Goal: Information Seeking & Learning: Learn about a topic

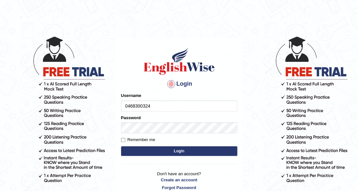
type input "0468300324"
click at [195, 148] on button "Login" at bounding box center [179, 151] width 116 height 10
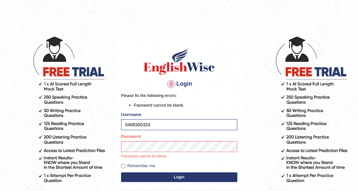
click at [146, 176] on button "Login" at bounding box center [179, 178] width 116 height 10
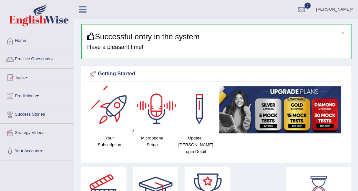
click at [116, 121] on div at bounding box center [113, 108] width 45 height 45
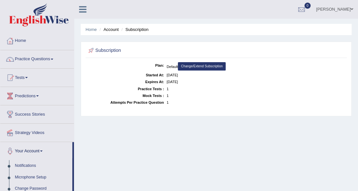
click at [217, 66] on link "Change/Extend Subscription" at bounding box center [202, 66] width 48 height 8
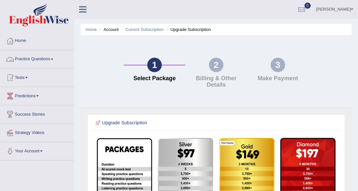
click at [30, 57] on link "Practice Questions" at bounding box center [37, 58] width 74 height 16
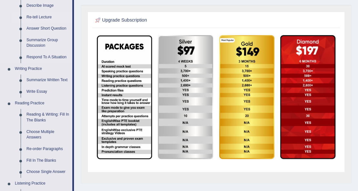
scroll to position [107, 0]
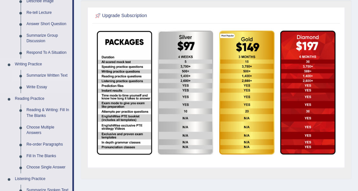
click at [39, 76] on link "Summarize Written Text" at bounding box center [48, 76] width 49 height 12
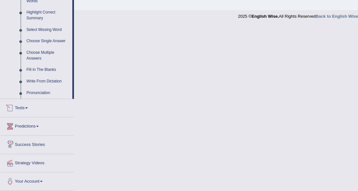
scroll to position [308, 0]
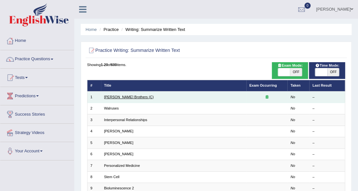
click at [118, 96] on link "Wright Brothers (C)" at bounding box center [129, 97] width 50 height 4
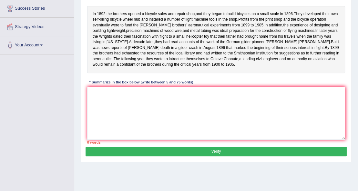
scroll to position [105, 0]
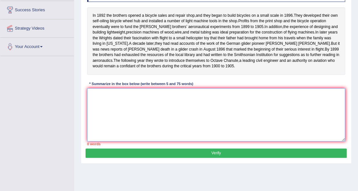
click at [97, 102] on textarea at bounding box center [216, 114] width 258 height 53
click at [105, 98] on textarea at bounding box center [216, 114] width 258 height 53
click at [125, 111] on textarea at bounding box center [216, 114] width 258 height 53
type textarea "E"
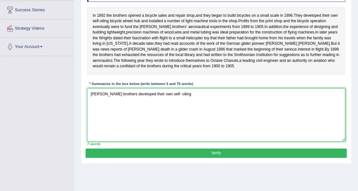
click at [161, 100] on textarea "Wright brothers developed their own self- oiling" at bounding box center [216, 114] width 258 height 53
click at [162, 98] on textarea "Wright brothers developed their own self- oiling" at bounding box center [216, 114] width 258 height 53
click at [177, 103] on textarea "Wright brothers developed their own self-oiling" at bounding box center [216, 114] width 258 height 53
click at [247, 99] on textarea "Wright brothers developed their own self-oiling bicycle wheel hub and installed…" at bounding box center [216, 114] width 258 height 53
click at [272, 101] on textarea "Wright brothers developed their own self-oiling bicycle wheel hub and installed…" at bounding box center [216, 114] width 258 height 53
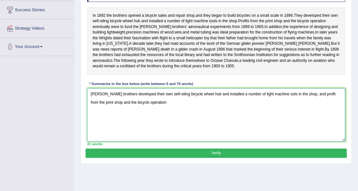
drag, startPoint x: 305, startPoint y: 101, endPoint x: 297, endPoint y: 110, distance: 12.1
click at [305, 113] on textarea "Wright brothers developed their own self-oiling bicycle wheel hub and installed…" at bounding box center [216, 114] width 258 height 53
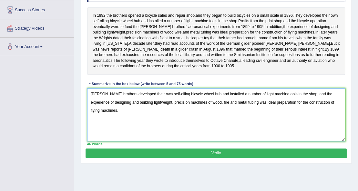
type textarea "Wright brothers developed their own self-oiling bicycle wheel hub and installed…"
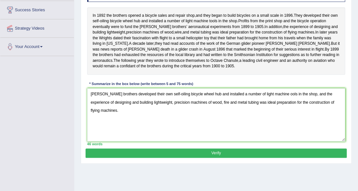
click at [194, 156] on button "Verify" at bounding box center [215, 153] width 261 height 9
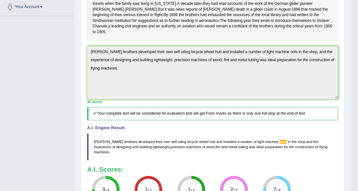
scroll to position [251, 0]
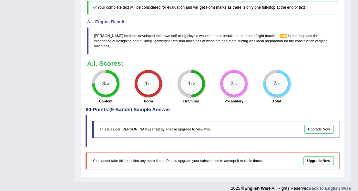
click at [319, 125] on link "Upgrade Now" at bounding box center [318, 129] width 29 height 9
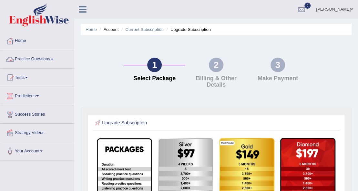
click at [46, 57] on link "Practice Questions" at bounding box center [37, 58] width 74 height 16
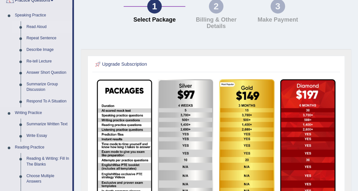
scroll to position [65, 0]
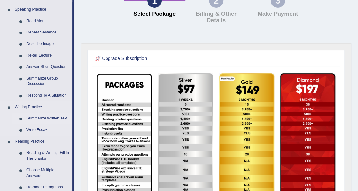
click at [41, 117] on link "Summarize Written Text" at bounding box center [48, 119] width 49 height 12
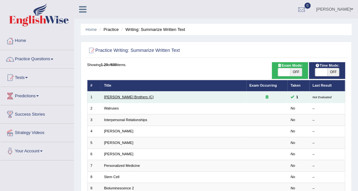
click at [114, 97] on link "[PERSON_NAME] Brothers (C)" at bounding box center [129, 97] width 50 height 4
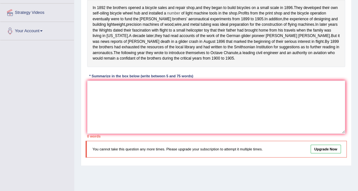
scroll to position [18, 0]
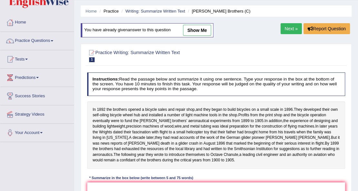
click at [197, 30] on link "show me" at bounding box center [197, 30] width 28 height 11
type textarea "Wright brothers developed their own self-oiling bicycle wheel hub and installed…"
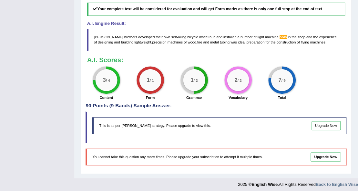
scroll to position [262, 0]
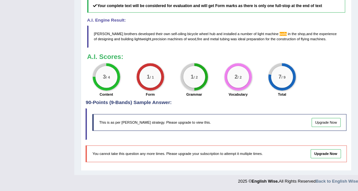
click at [321, 123] on link "Upgrade Now" at bounding box center [325, 122] width 29 height 9
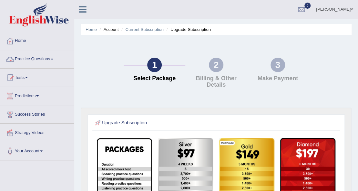
click at [32, 60] on link "Practice Questions" at bounding box center [37, 58] width 74 height 16
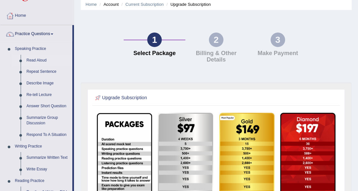
scroll to position [107, 0]
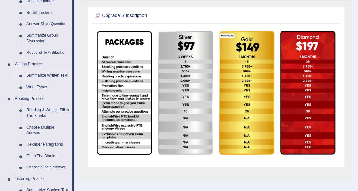
click at [47, 75] on link "Summarize Written Text" at bounding box center [48, 76] width 49 height 12
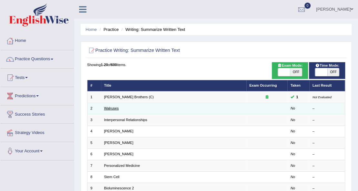
click at [109, 109] on link "Walruses" at bounding box center [111, 108] width 15 height 4
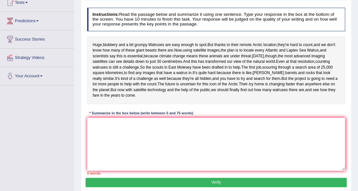
scroll to position [86, 0]
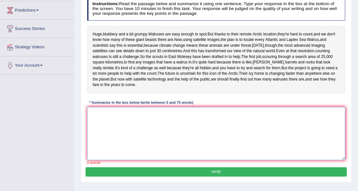
click at [101, 135] on textarea at bounding box center [216, 133] width 258 height 53
click at [104, 146] on textarea at bounding box center [216, 133] width 258 height 53
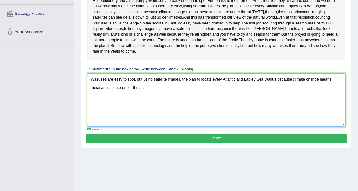
scroll to position [129, 0]
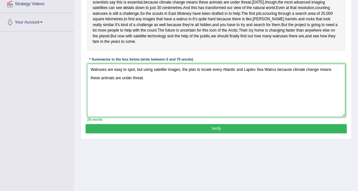
type textarea "Walruses are easy to spot, but using satellite images, the plan to locate every…"
click at [157, 134] on button "Verify" at bounding box center [215, 128] width 261 height 9
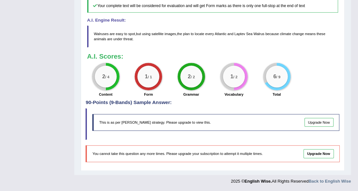
scroll to position [268, 0]
click at [318, 123] on link "Upgrade Now" at bounding box center [318, 122] width 29 height 9
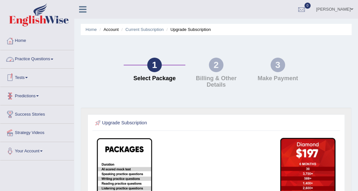
click at [36, 58] on link "Practice Questions" at bounding box center [37, 58] width 74 height 16
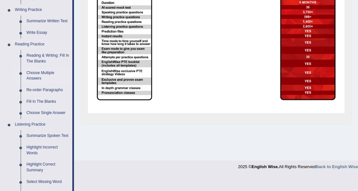
scroll to position [150, 0]
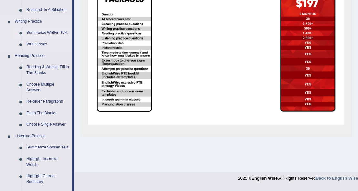
click at [39, 33] on link "Summarize Written Text" at bounding box center [48, 33] width 49 height 12
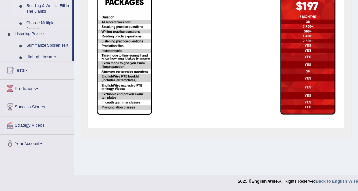
scroll to position [81, 0]
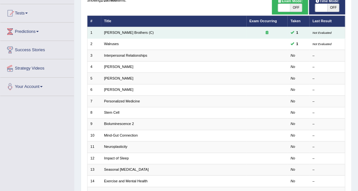
click at [110, 30] on td "[PERSON_NAME] Brothers (C)" at bounding box center [173, 32] width 145 height 11
click at [111, 34] on link "[PERSON_NAME] Brothers (C)" at bounding box center [129, 33] width 50 height 4
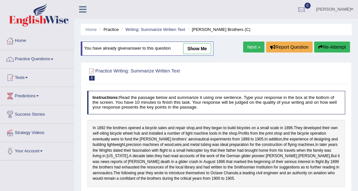
drag, startPoint x: 184, startPoint y: 46, endPoint x: 190, endPoint y: 47, distance: 6.9
click at [185, 46] on span "show me" at bounding box center [191, 48] width 40 height 5
click at [190, 47] on link "show me" at bounding box center [197, 48] width 28 height 11
type textarea "Wright brothers developed their own self-oiling bicycle wheel hub and installed…"
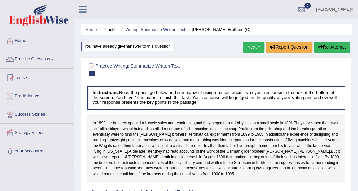
click at [247, 49] on link "Next »" at bounding box center [253, 47] width 21 height 11
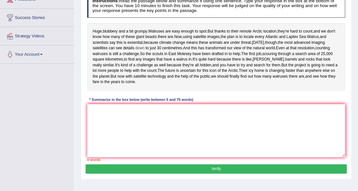
scroll to position [107, 0]
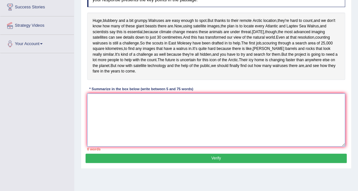
click at [107, 131] on textarea at bounding box center [216, 120] width 258 height 53
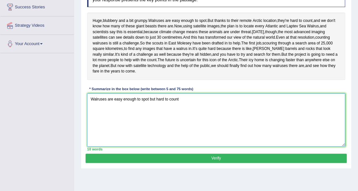
click at [155, 122] on textarea "Walruses are easy enough to spot but hard to count" at bounding box center [216, 120] width 258 height 53
click at [195, 123] on textarea "Walruses are easy enough to spot but they are hard to count" at bounding box center [216, 120] width 258 height 53
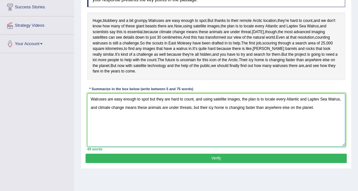
type textarea "Walruses are easy enough to spot but they are hard to count, and using satellit…"
click at [212, 163] on button "Verify" at bounding box center [215, 158] width 261 height 9
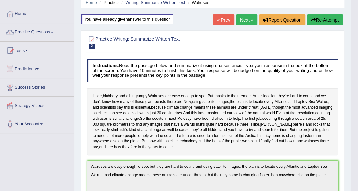
scroll to position [0, 0]
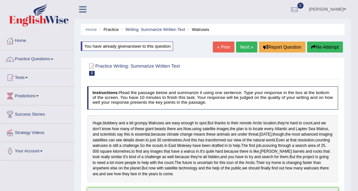
click at [197, 28] on li "Walruses" at bounding box center [197, 29] width 23 height 6
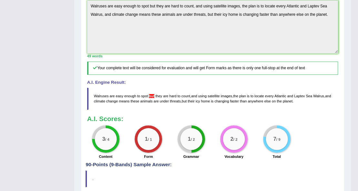
scroll to position [234, 0]
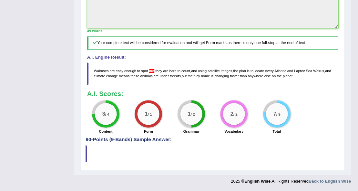
drag, startPoint x: 95, startPoint y: 71, endPoint x: 122, endPoint y: 71, distance: 27.4
click at [161, 70] on blockquote "Walruses are easy enough to spot but they are hard to count , and using satelli…" at bounding box center [212, 74] width 251 height 22
drag, startPoint x: 118, startPoint y: 74, endPoint x: 94, endPoint y: 71, distance: 24.3
click at [95, 73] on blockquote "Walruses are easy enough to spot but they are hard to count , and using satelli…" at bounding box center [212, 74] width 251 height 22
drag, startPoint x: 94, startPoint y: 71, endPoint x: 107, endPoint y: 69, distance: 13.4
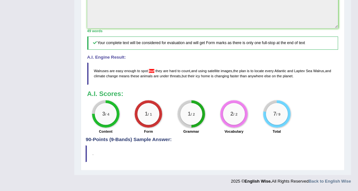
click at [107, 69] on span "Walruses" at bounding box center [101, 71] width 15 height 4
click at [133, 70] on span "enough" at bounding box center [130, 71] width 12 height 4
drag, startPoint x: 134, startPoint y: 71, endPoint x: 138, endPoint y: 72, distance: 4.9
click at [135, 72] on span "enough" at bounding box center [130, 71] width 12 height 4
click at [216, 104] on div "2 / 2 Vocabulary" at bounding box center [233, 117] width 43 height 35
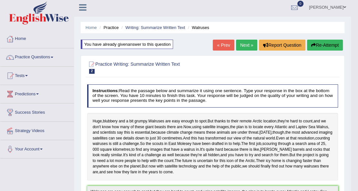
scroll to position [0, 0]
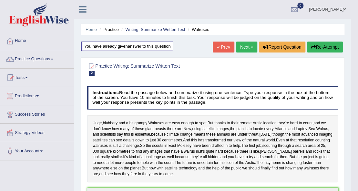
click at [320, 43] on button "Re-Attempt" at bounding box center [325, 47] width 36 height 11
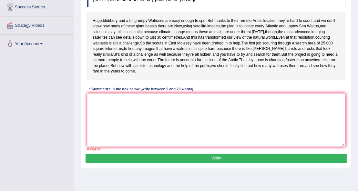
scroll to position [107, 0]
click at [109, 130] on textarea at bounding box center [216, 120] width 258 height 53
paste textarea "Walruses are easy enough to spot but they are hard to count, and using satellit…"
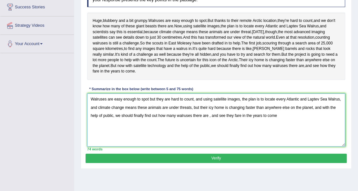
click at [226, 138] on textarea "Walruses are easy enough to spot but they are hard to count, and using satellit…" at bounding box center [216, 120] width 258 height 53
click at [213, 137] on textarea "Walruses are easy enough to spot but they are hard to count, and using satellit…" at bounding box center [216, 120] width 258 height 53
click at [211, 137] on textarea "Walruses are easy enough to spot but they are hard to count, and using satellit…" at bounding box center [216, 120] width 258 height 53
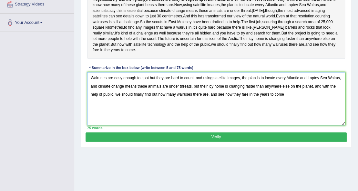
scroll to position [129, 0]
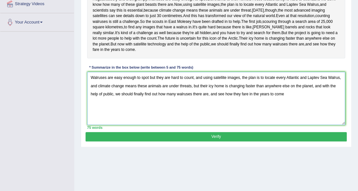
type textarea "Walruses are easy enough to spot but they are hard to count, and using satellit…"
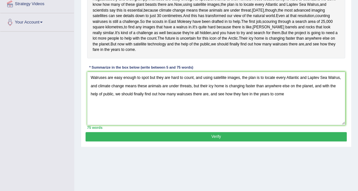
click at [239, 142] on button "Verify" at bounding box center [215, 136] width 261 height 9
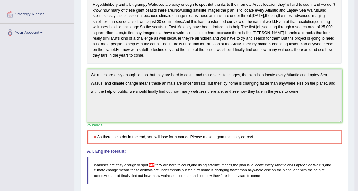
scroll to position [226, 0]
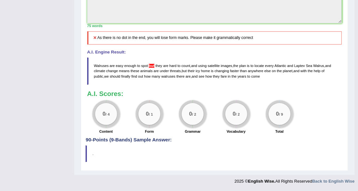
drag, startPoint x: 94, startPoint y: 77, endPoint x: 141, endPoint y: 86, distance: 47.5
click at [141, 85] on blockquote "Walruses are easy enough to spot but they are hard to count , and using satelli…" at bounding box center [214, 70] width 255 height 27
click at [152, 68] on span "but" at bounding box center [151, 66] width 5 height 4
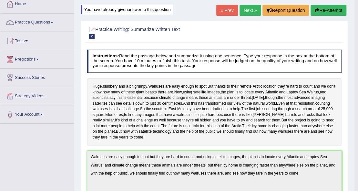
scroll to position [33, 0]
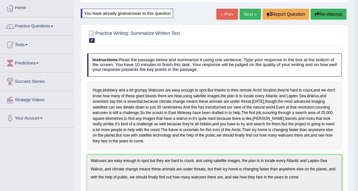
click at [328, 17] on button "Re-Attempt" at bounding box center [328, 14] width 36 height 11
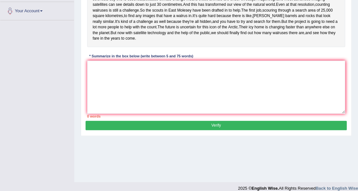
drag, startPoint x: 136, startPoint y: 158, endPoint x: 143, endPoint y: 145, distance: 15.0
click at [138, 156] on div "Home Practice Writing: Summarize Written Text Walruses You have already given a…" at bounding box center [216, 21] width 284 height 323
click at [148, 114] on textarea at bounding box center [216, 87] width 258 height 53
paste textarea "Walruses are easy enough to spot but they are hard to count, and using satellit…"
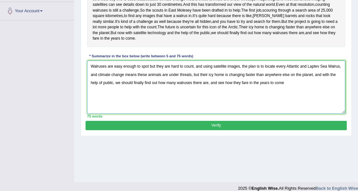
drag, startPoint x: 135, startPoint y: 89, endPoint x: 122, endPoint y: 91, distance: 13.0
click at [122, 91] on textarea "Walruses are easy enough to spot but they are hard to count, and using satellit…" at bounding box center [216, 87] width 258 height 53
type textarea "Walruses are easy to spot but they are hard to count, and using satellite image…"
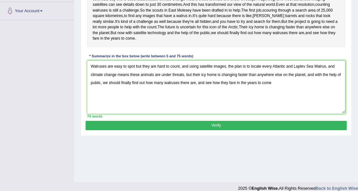
click at [241, 130] on button "Verify" at bounding box center [215, 125] width 261 height 9
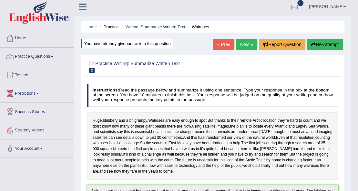
click at [323, 30] on div "Home Practice Writing: Summarize Written Text Walruses You have already given a…" at bounding box center [212, 193] width 276 height 393
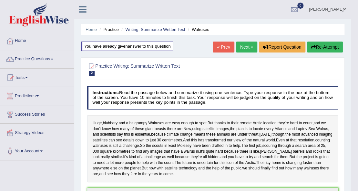
click at [319, 51] on button "Re-Attempt" at bounding box center [325, 47] width 36 height 11
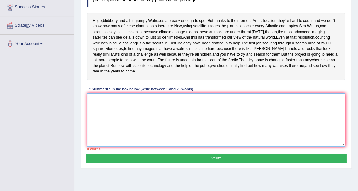
click at [141, 147] on textarea at bounding box center [216, 120] width 258 height 53
paste textarea "Walruses are easy to spot but they are hard to count, and using satellite image…"
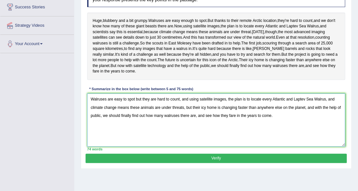
type textarea "Walruses are easy to spot but they are hard to count, and using satellite image…"
click at [162, 163] on button "Verify" at bounding box center [215, 158] width 261 height 9
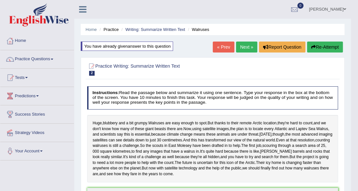
click at [325, 43] on button "Re-Attempt" at bounding box center [325, 47] width 36 height 11
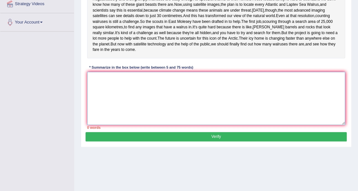
click at [136, 99] on textarea at bounding box center [216, 98] width 258 height 53
paste textarea "Walruses are easy to spot but they are hard to count, and using satellite image…"
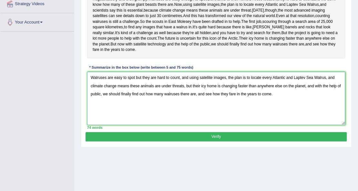
click at [136, 101] on textarea "Walruses are easy to spot but they are hard to count, and using satellite image…" at bounding box center [216, 98] width 258 height 53
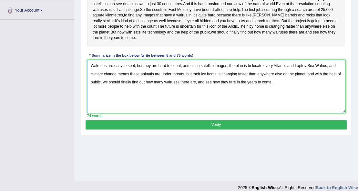
scroll to position [147, 0]
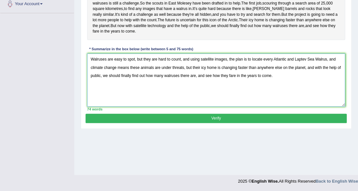
type textarea "Walruses are easy to spot, but they are hard to count, and using satellite imag…"
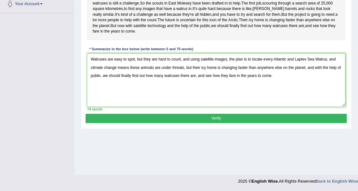
click at [215, 123] on button "Verify" at bounding box center [215, 118] width 261 height 9
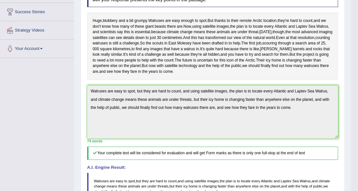
scroll to position [0, 0]
